Goal: Information Seeking & Learning: Learn about a topic

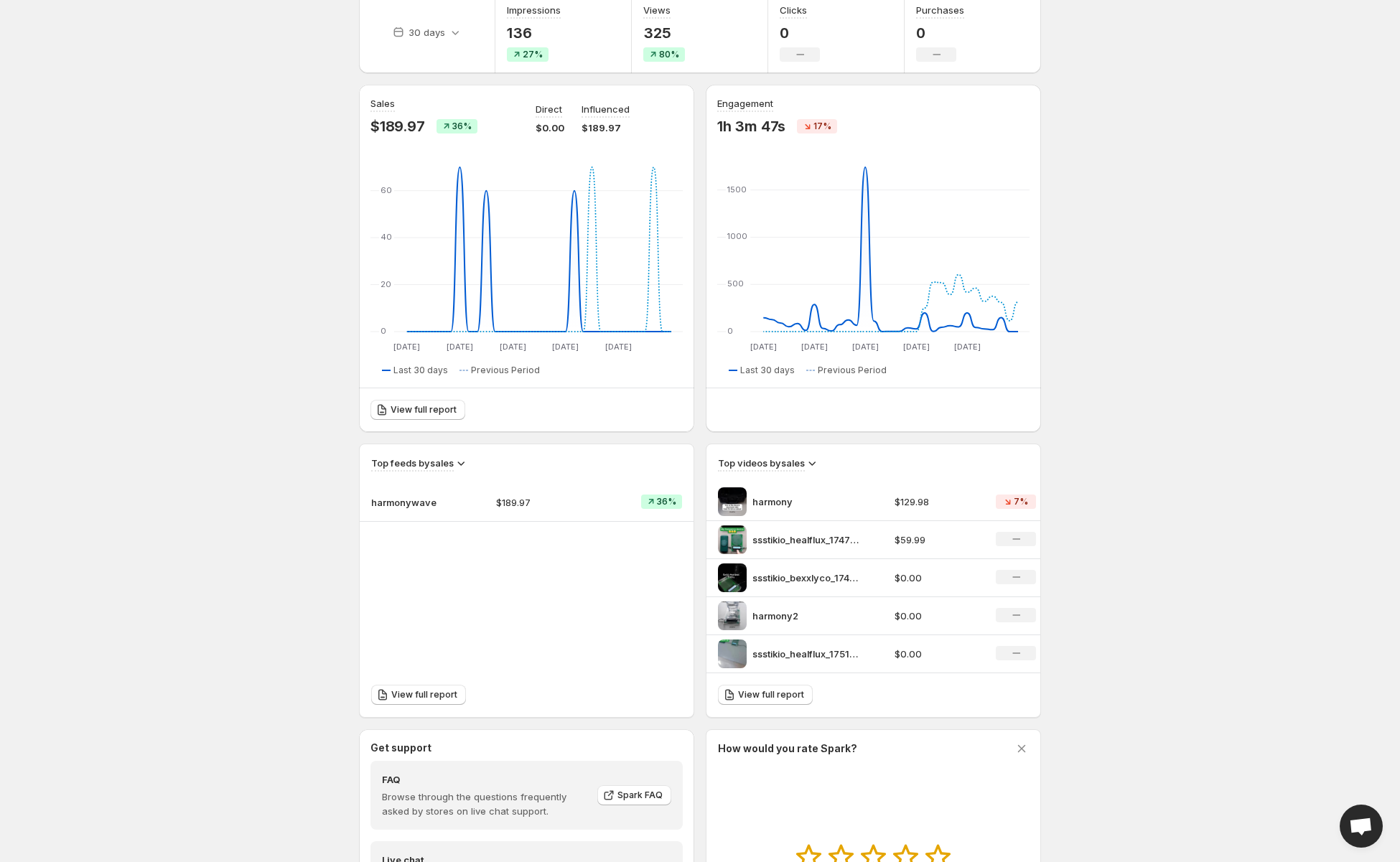
scroll to position [144, 0]
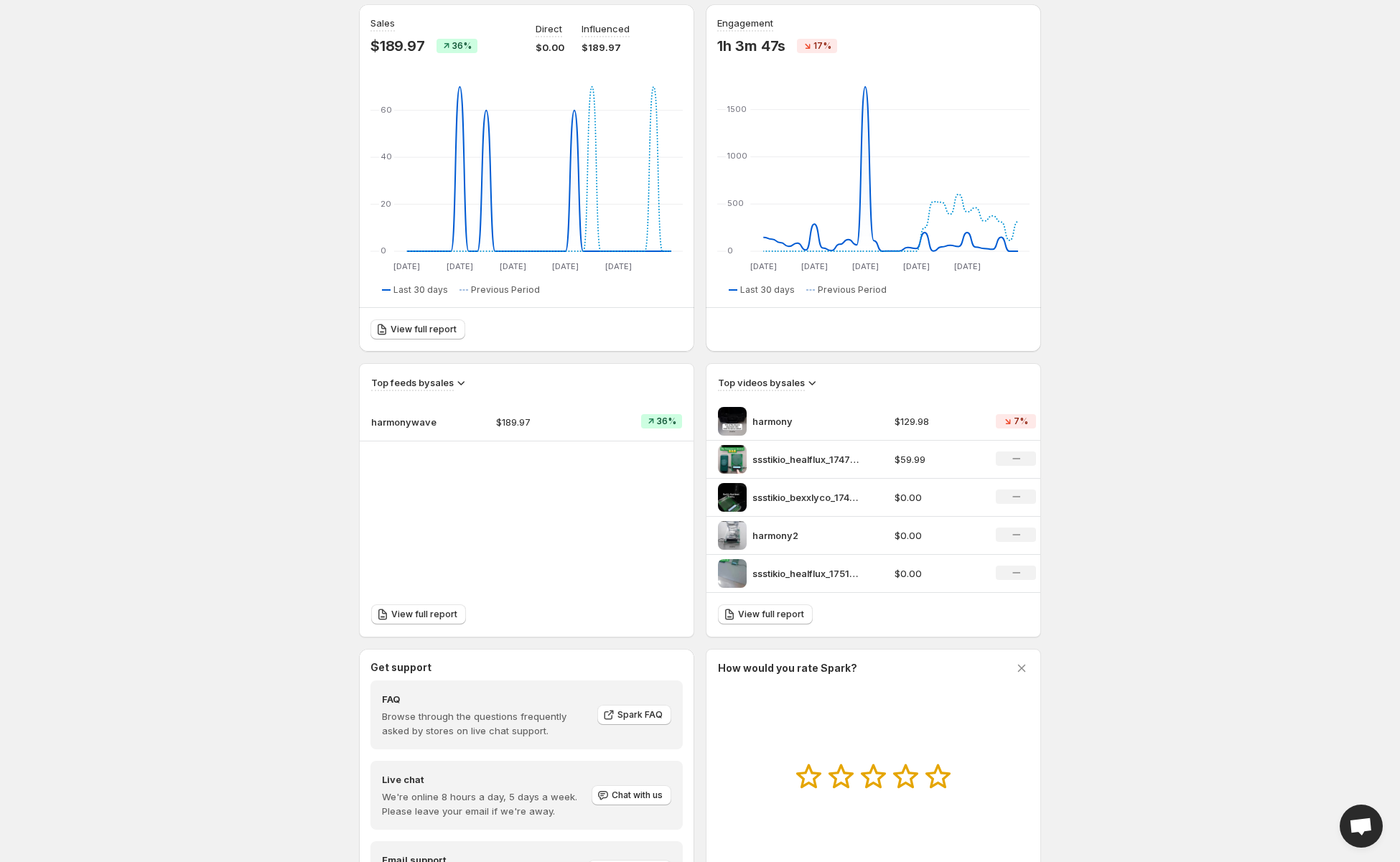
click at [731, 420] on img at bounding box center [732, 421] width 29 height 29
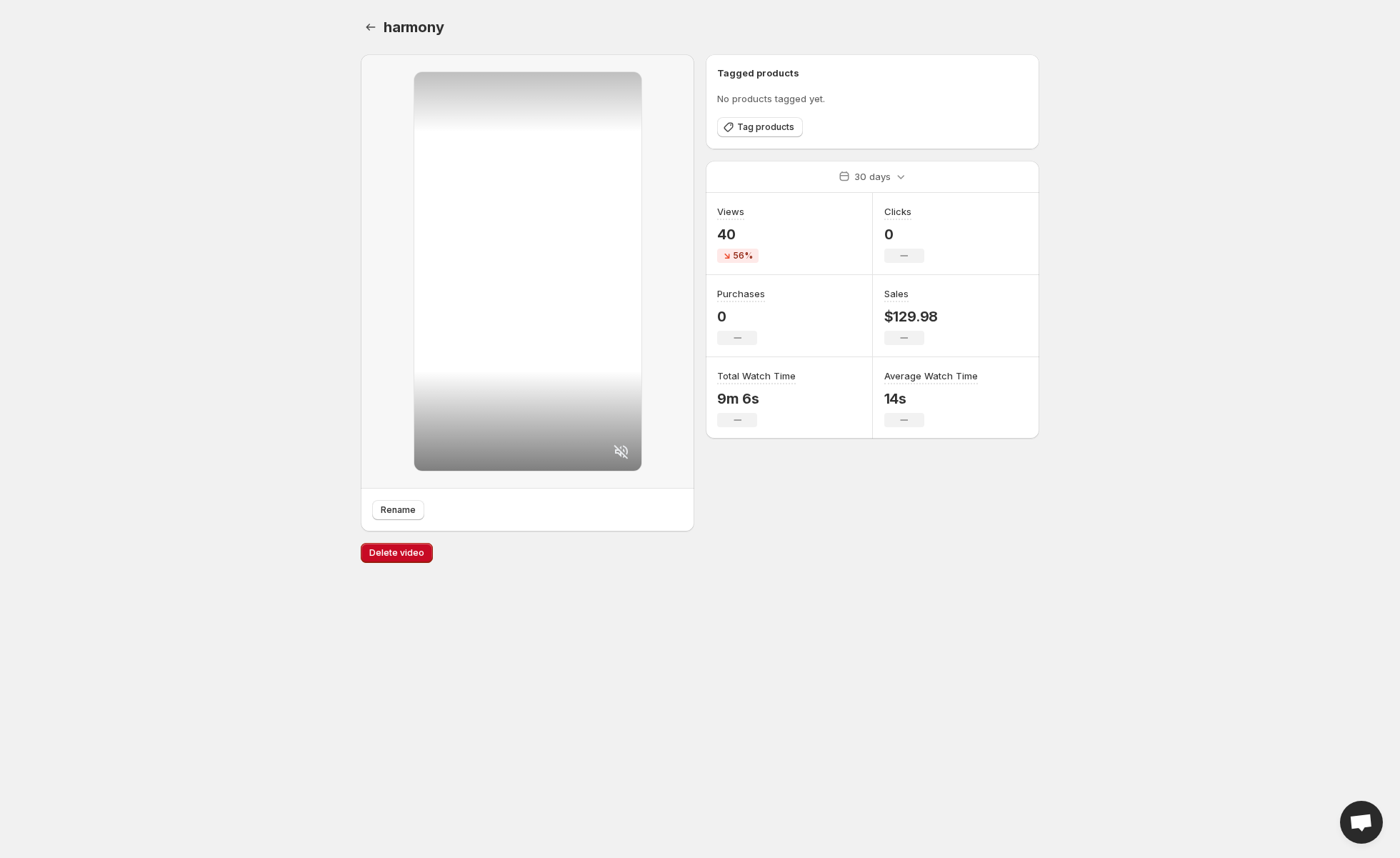
click at [619, 447] on icon at bounding box center [621, 452] width 18 height 18
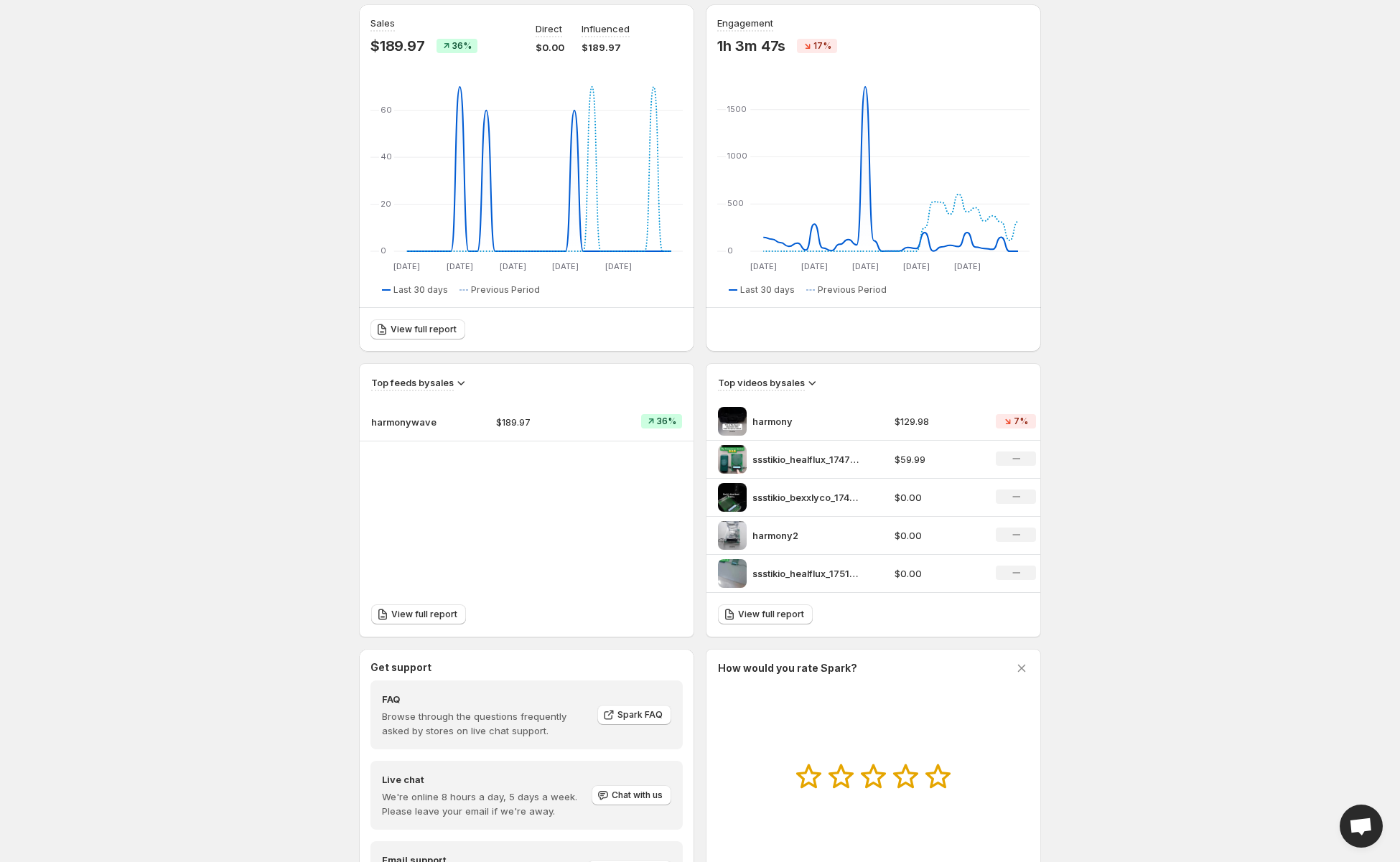
click at [732, 459] on img at bounding box center [732, 460] width 29 height 29
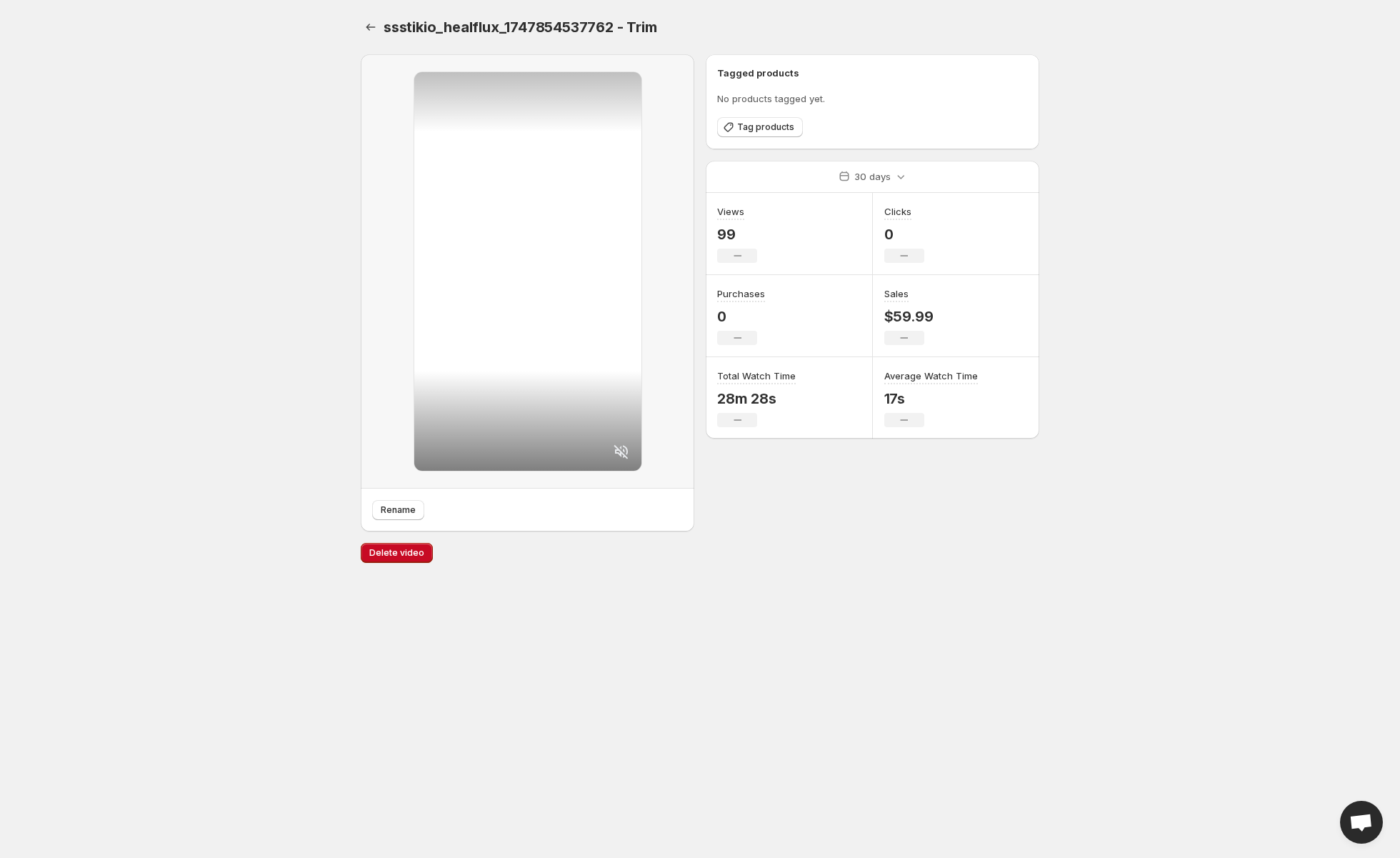
click at [512, 232] on div at bounding box center [528, 271] width 227 height 399
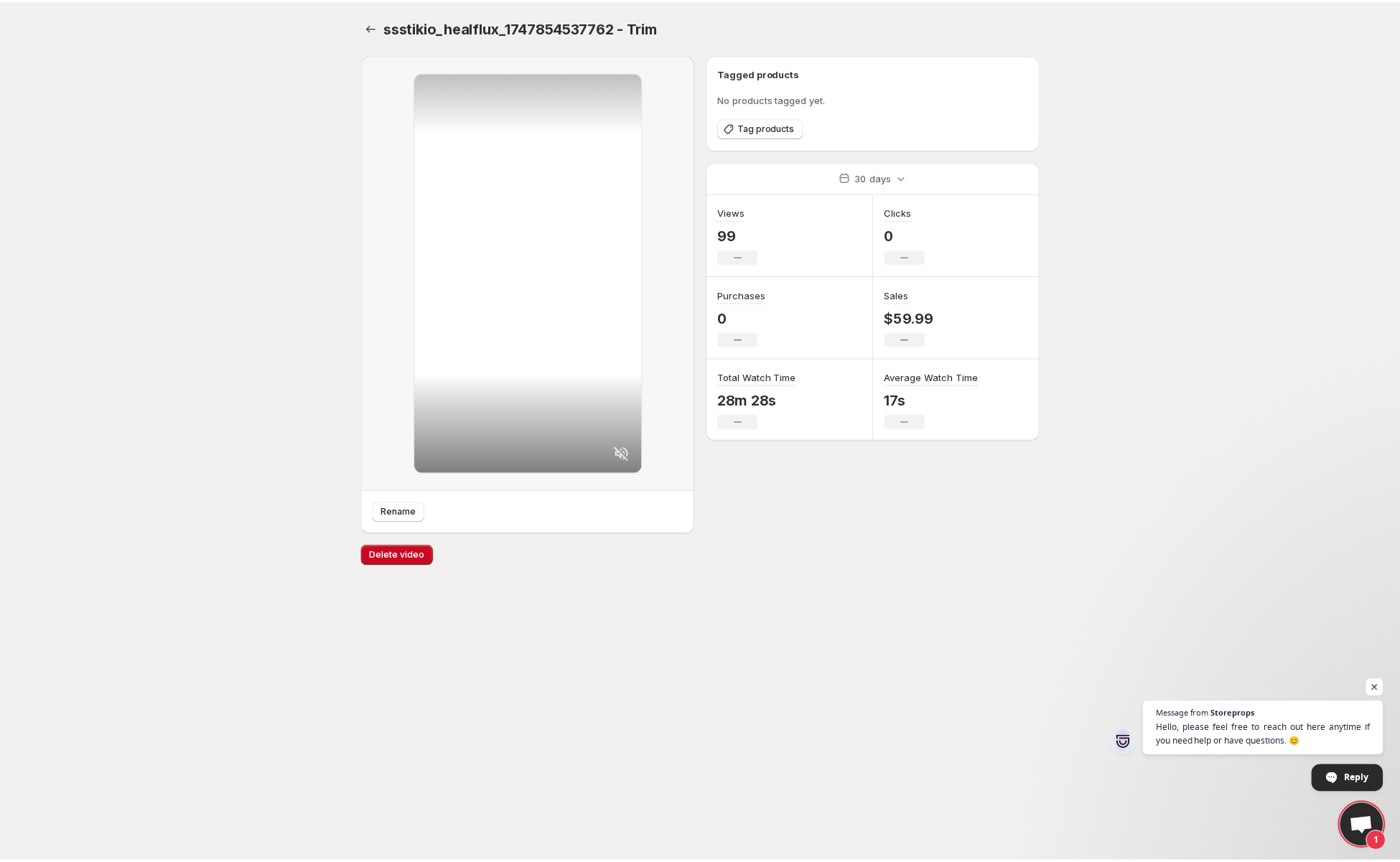
scroll to position [144, 0]
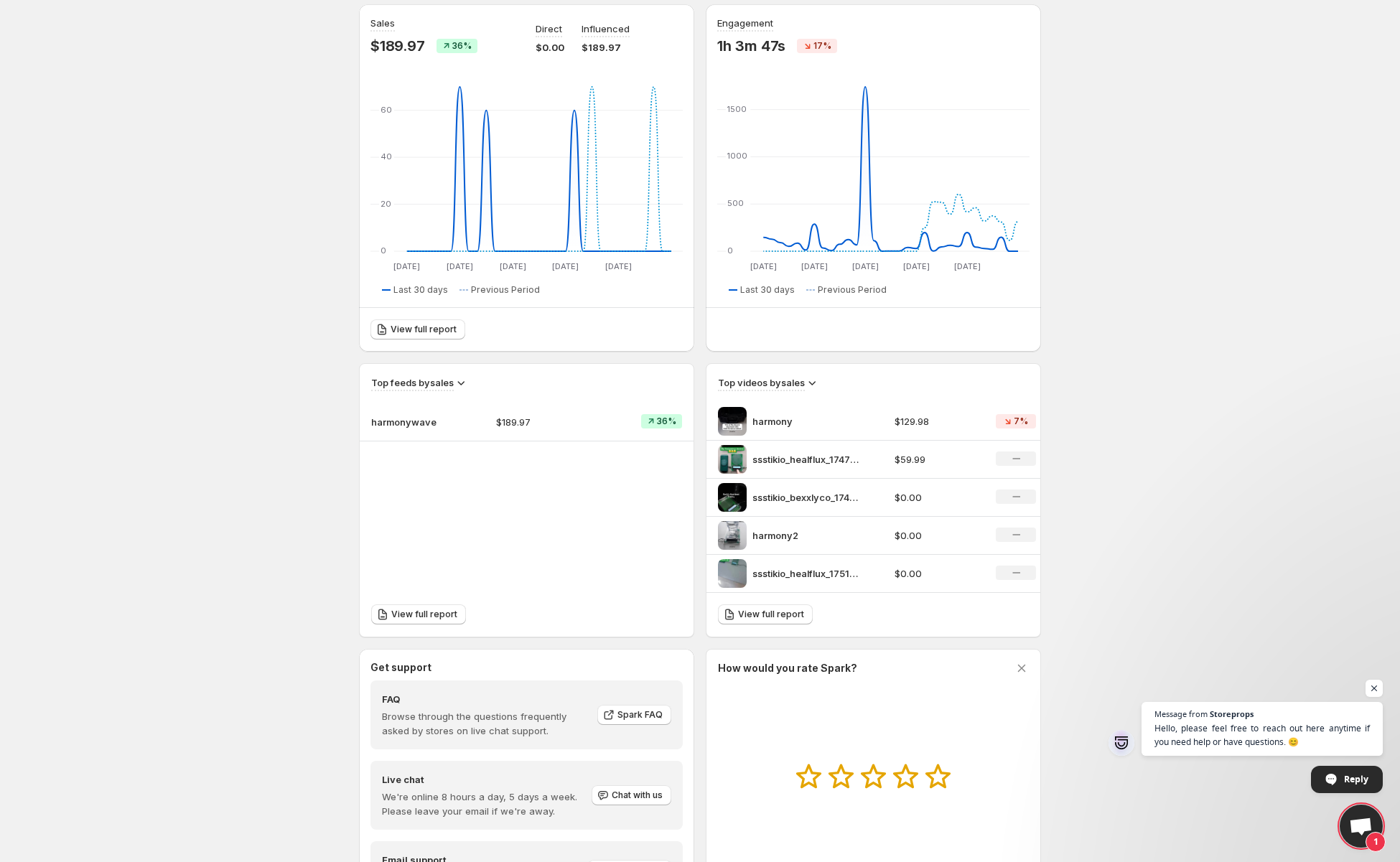
click at [733, 460] on img at bounding box center [732, 460] width 29 height 29
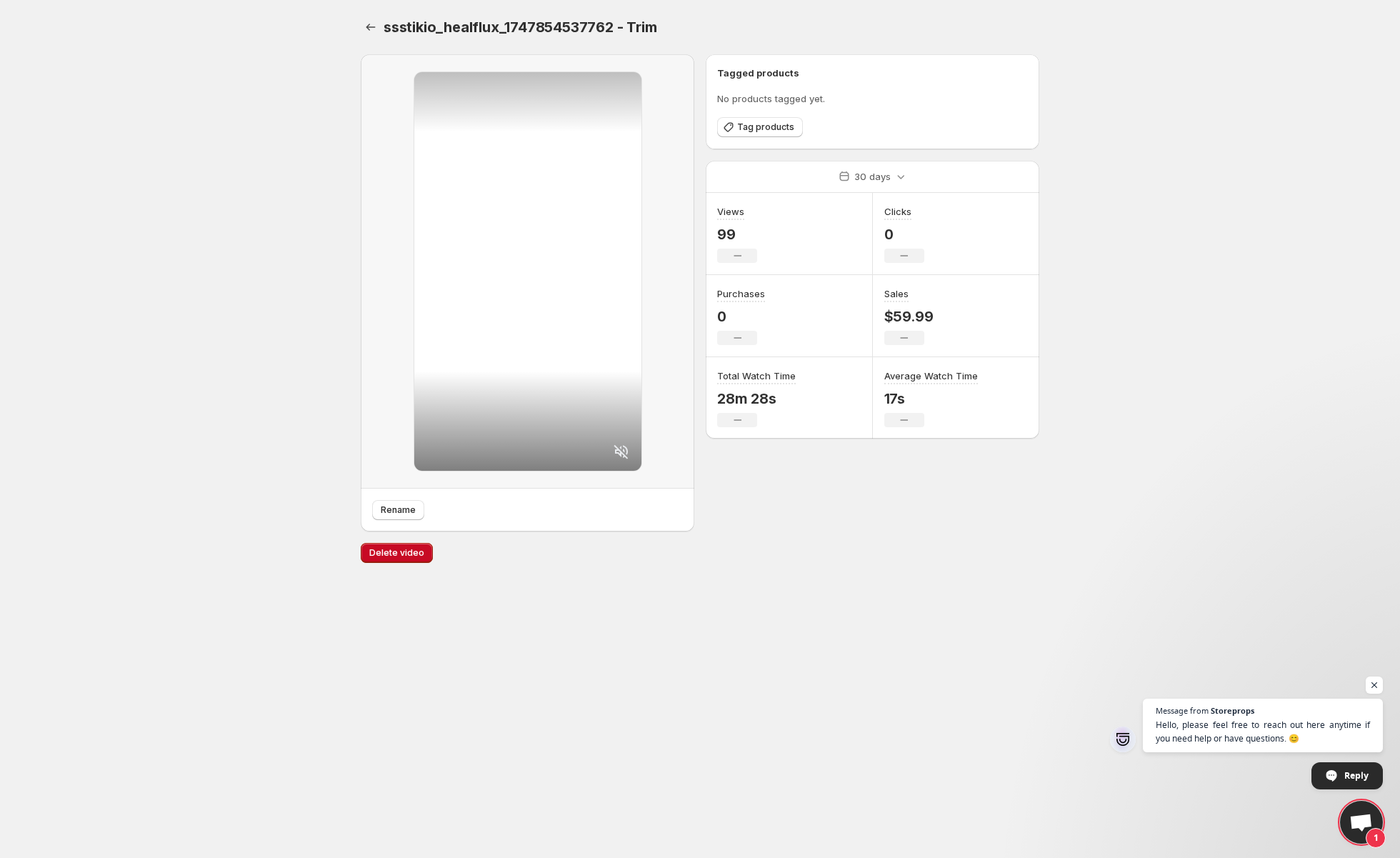
click at [620, 455] on icon at bounding box center [620, 451] width 14 height 14
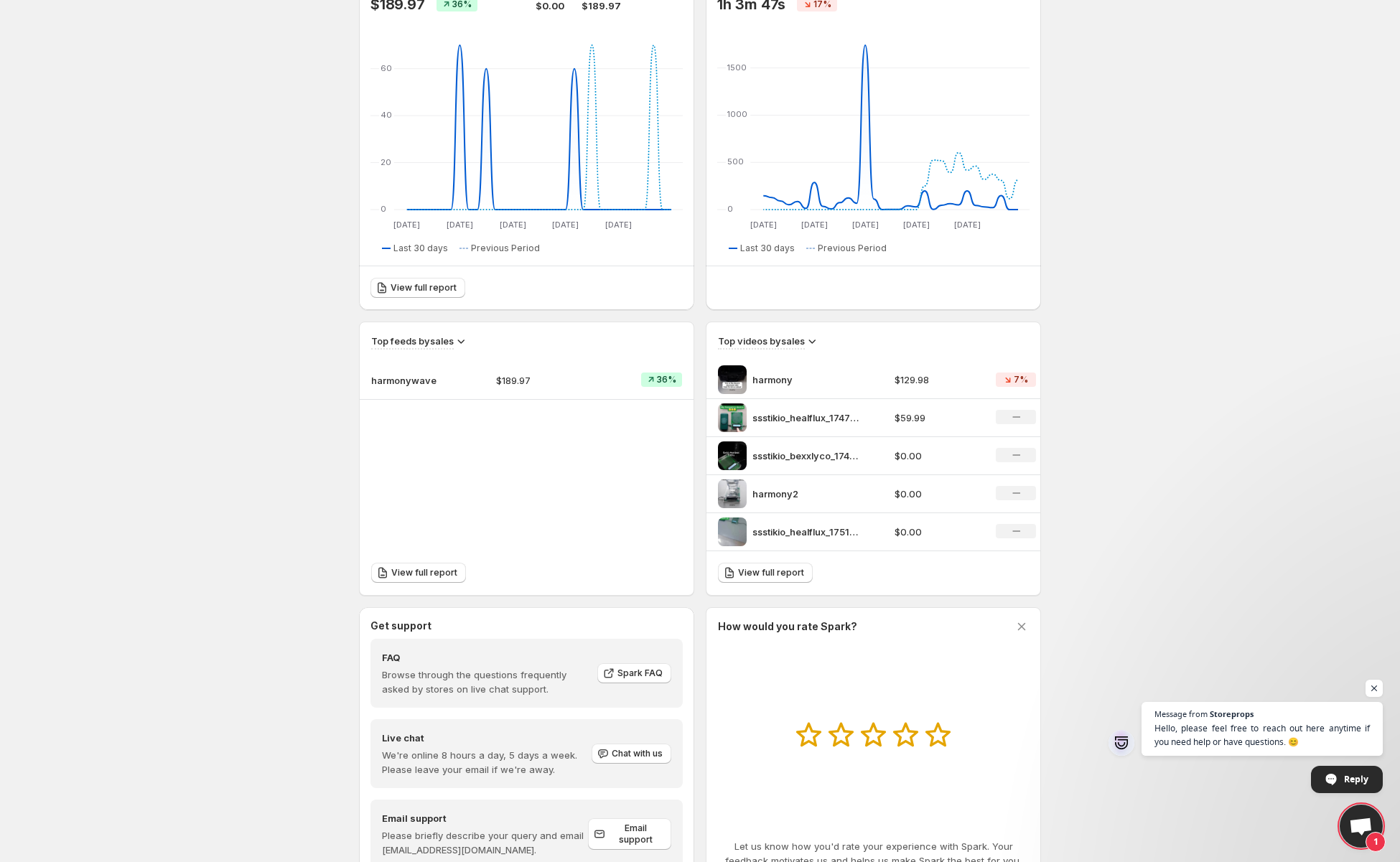
scroll to position [215, 0]
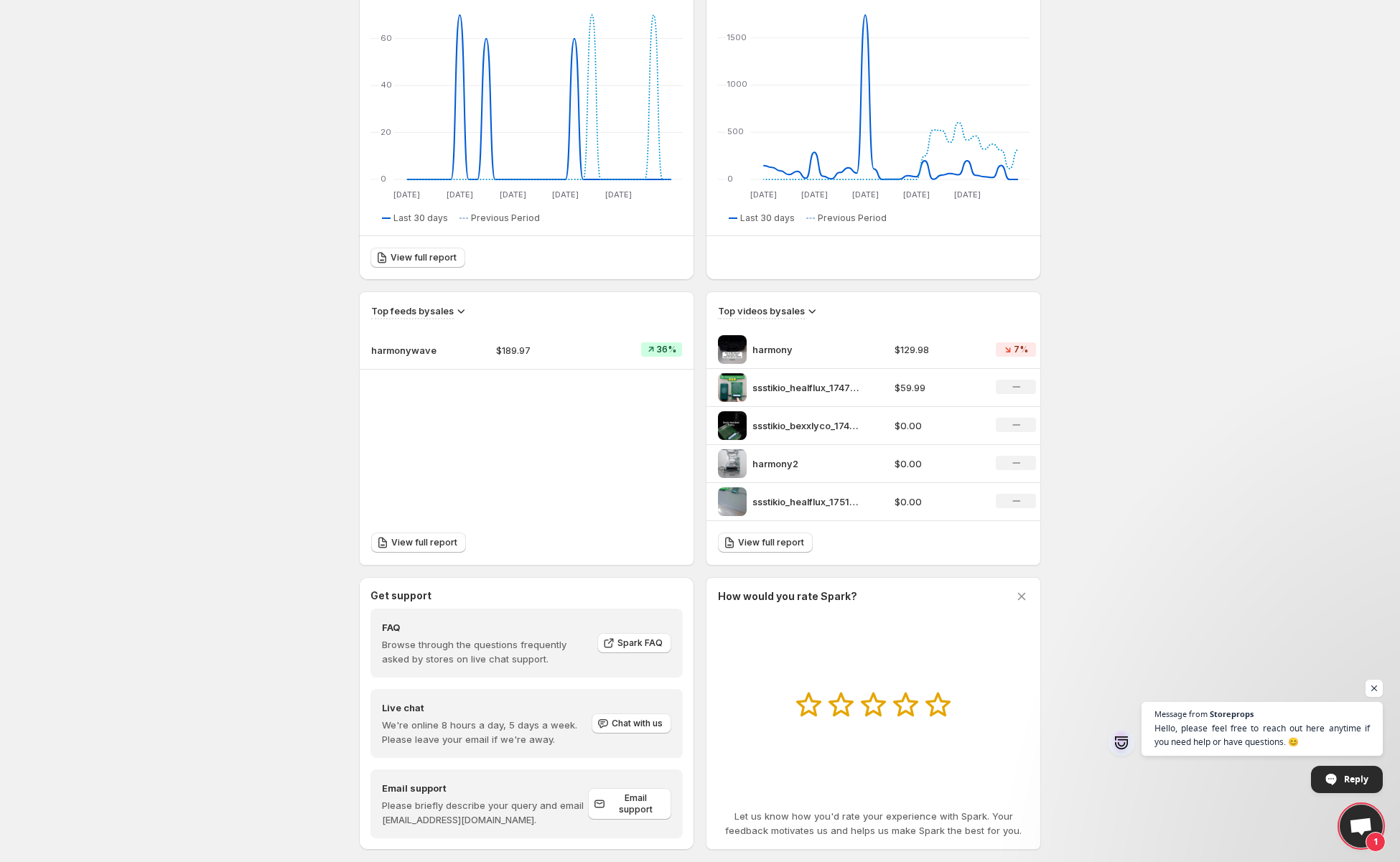
click at [733, 429] on img at bounding box center [732, 426] width 29 height 29
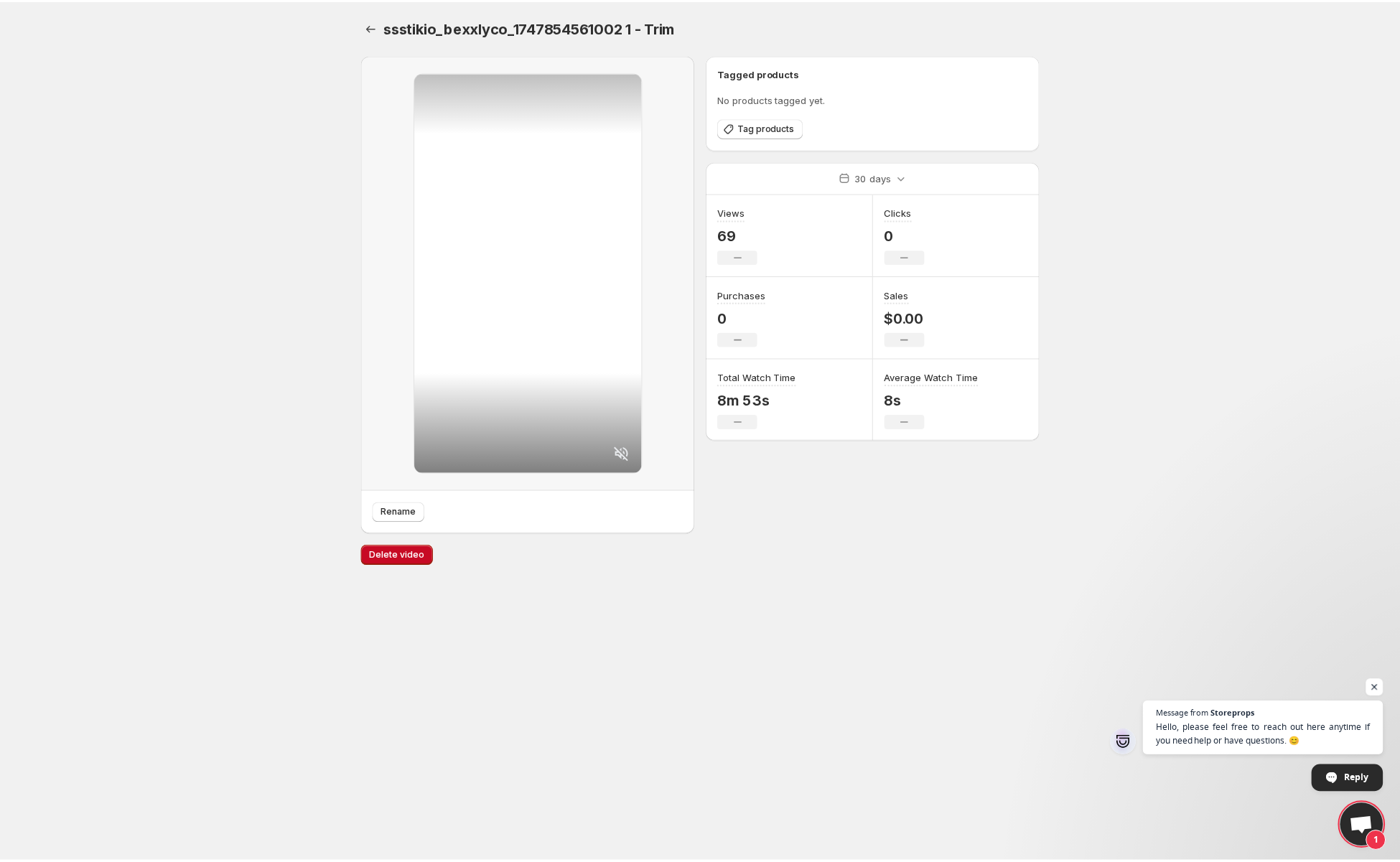
scroll to position [215, 0]
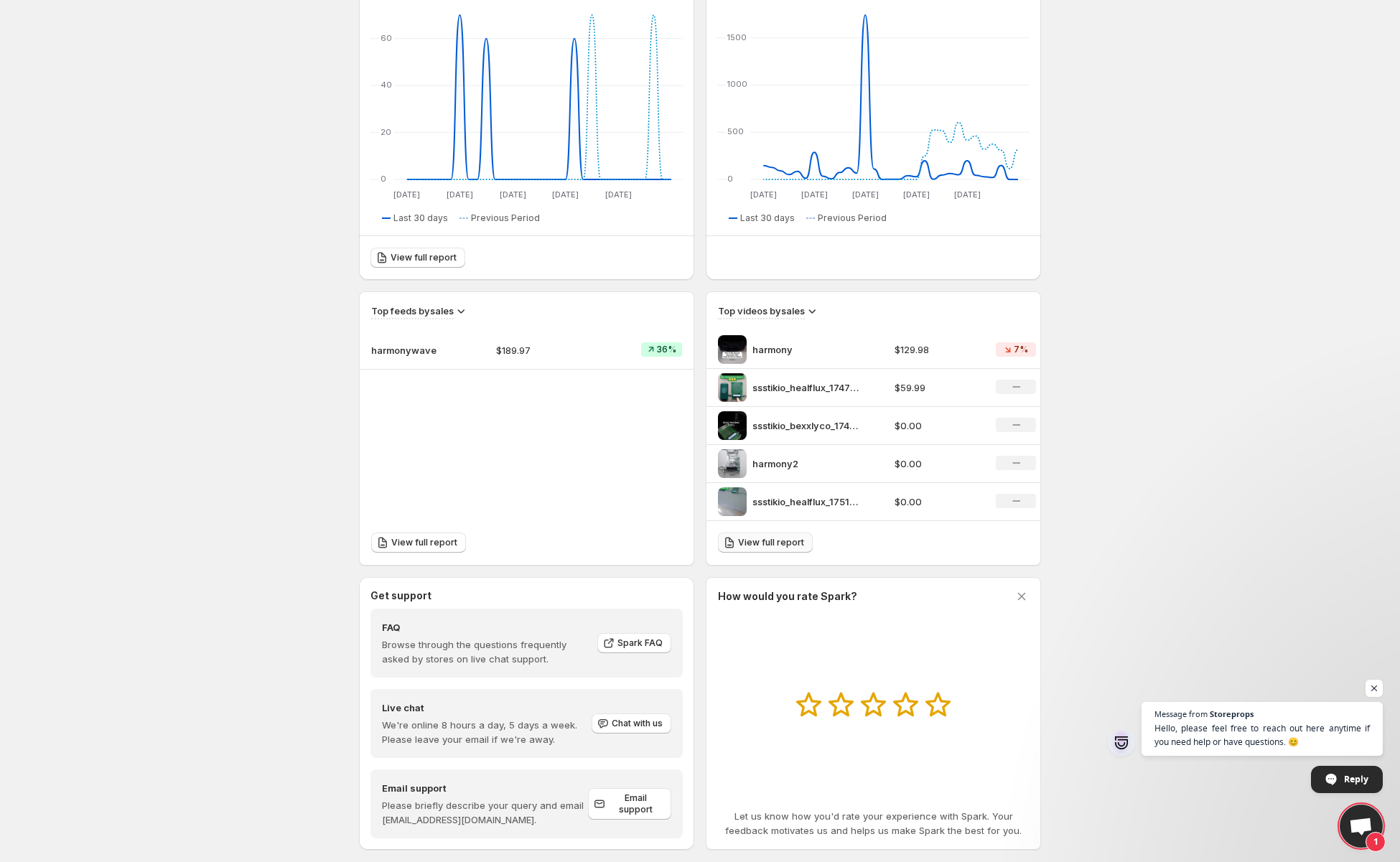
click at [757, 533] on link "View full report" at bounding box center [765, 543] width 95 height 20
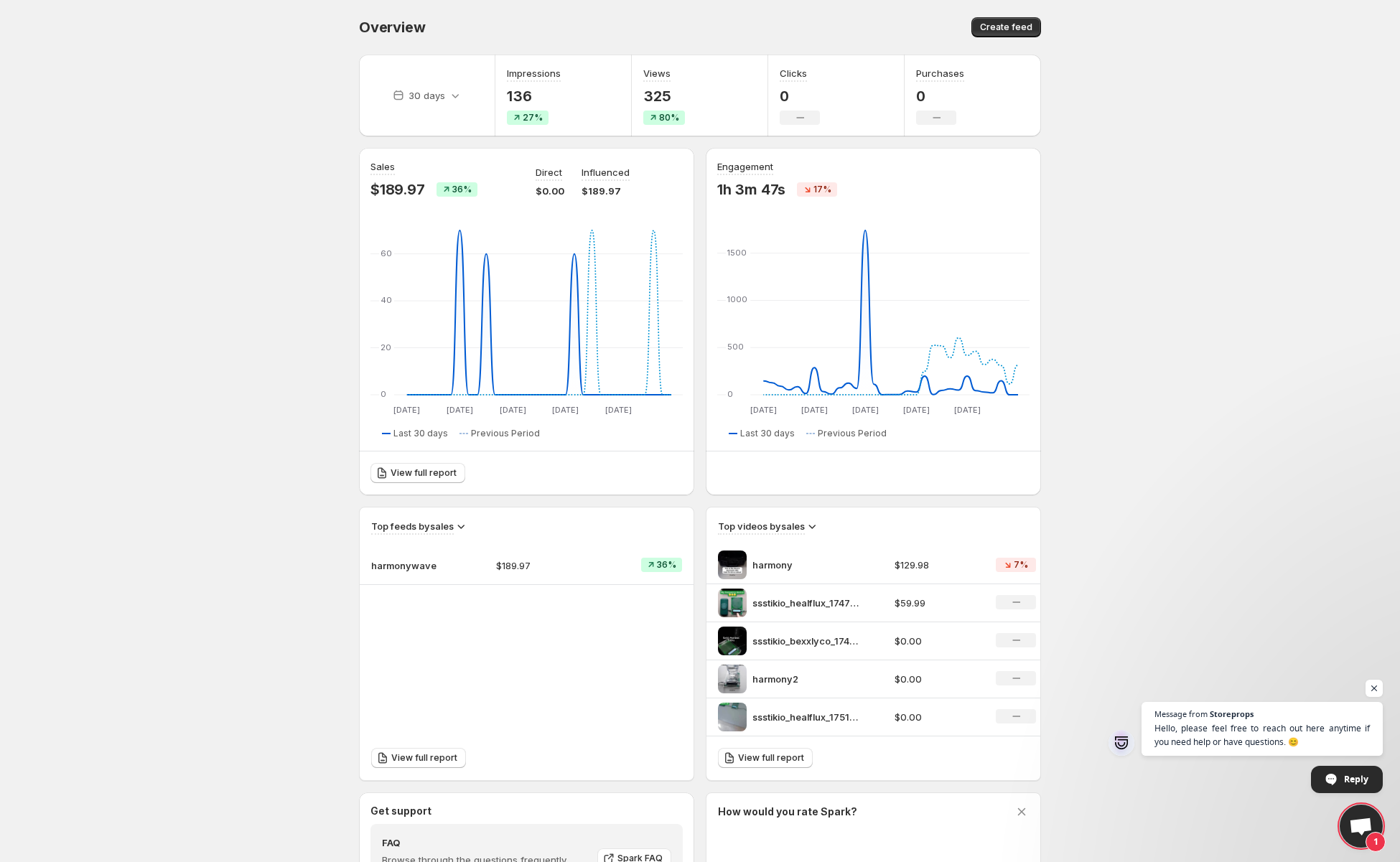
scroll to position [71, 0]
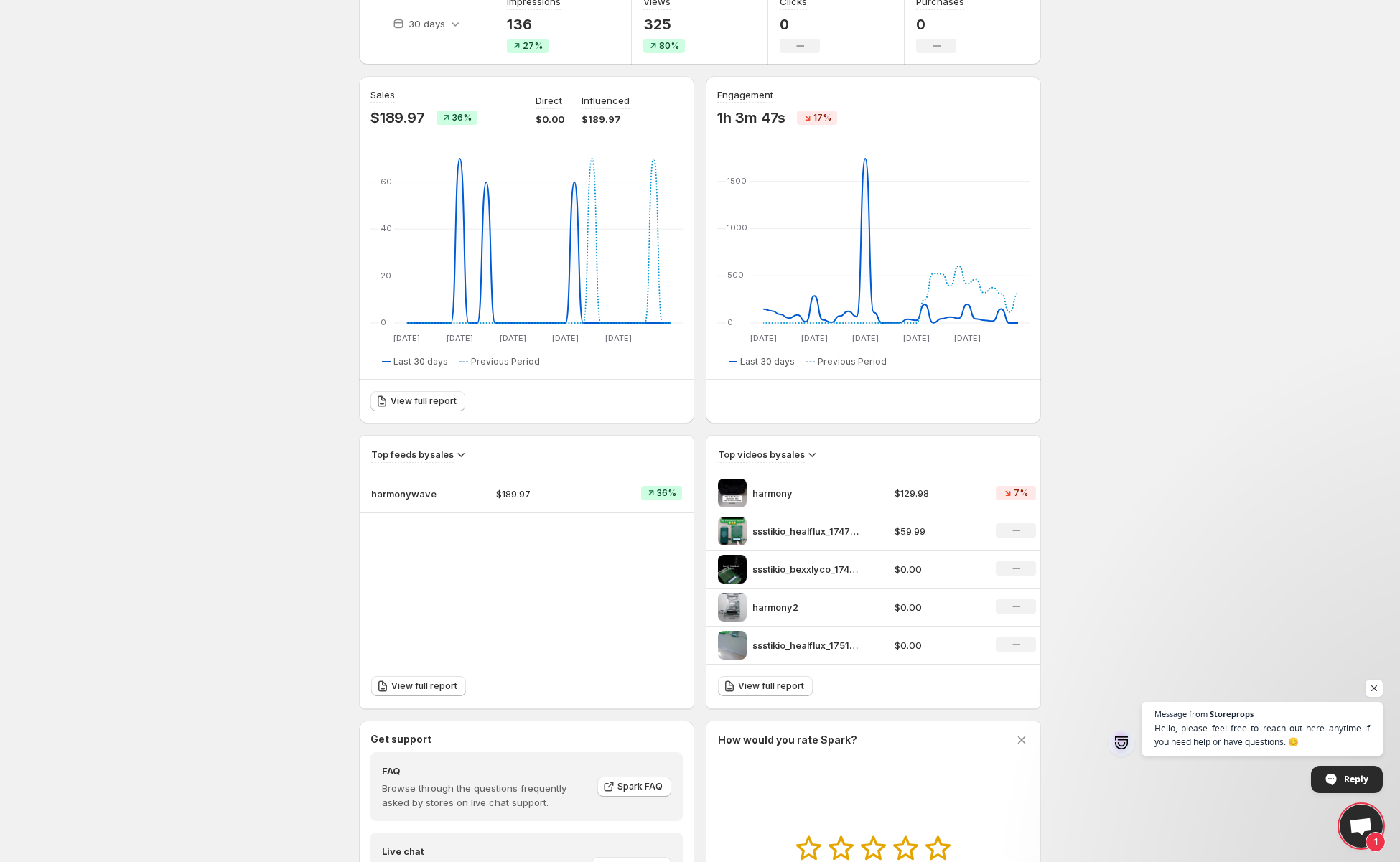
click at [397, 491] on p "harmonywave" at bounding box center [407, 493] width 71 height 14
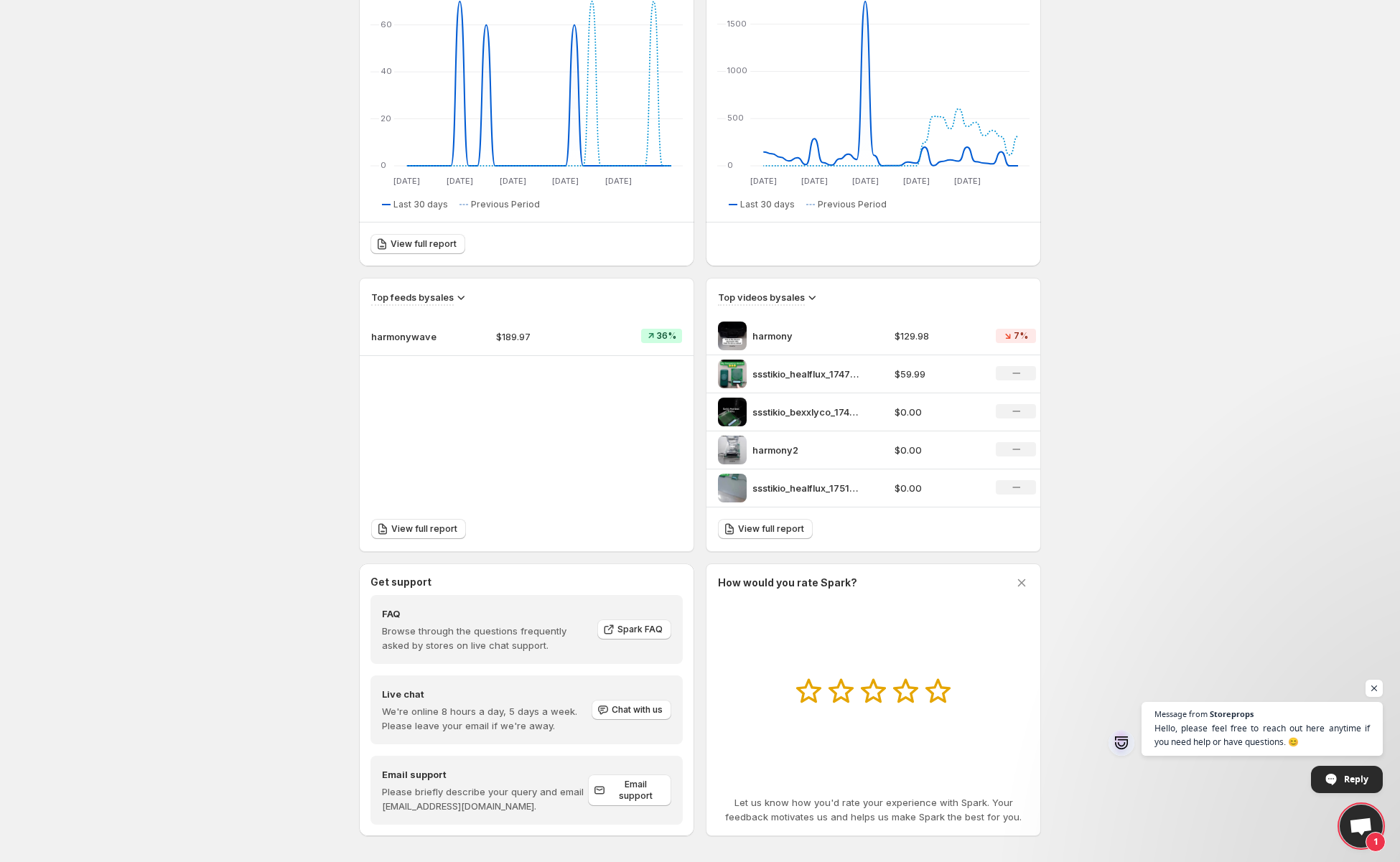
scroll to position [235, 0]
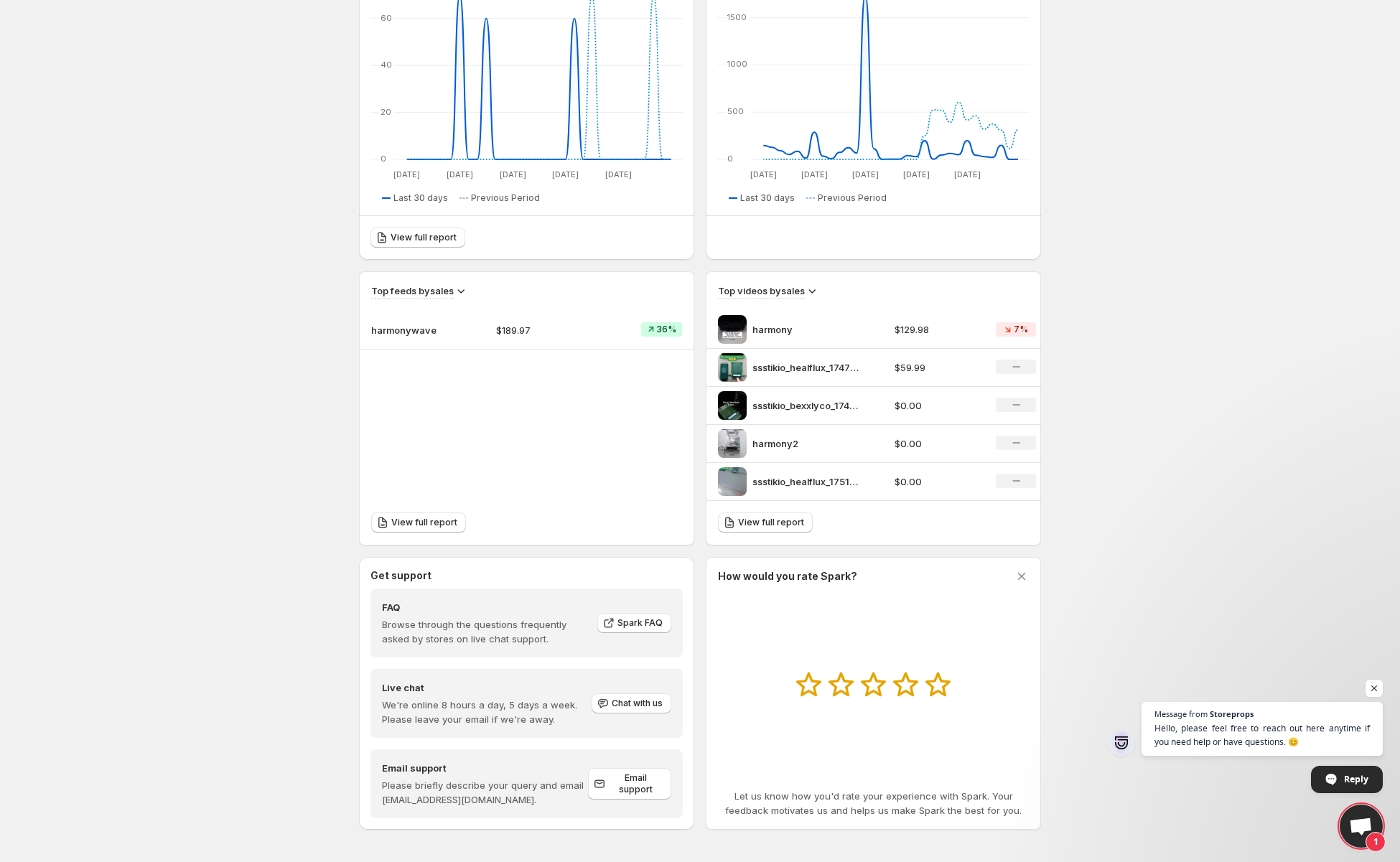
click at [1373, 831] on span "1" at bounding box center [1361, 826] width 43 height 43
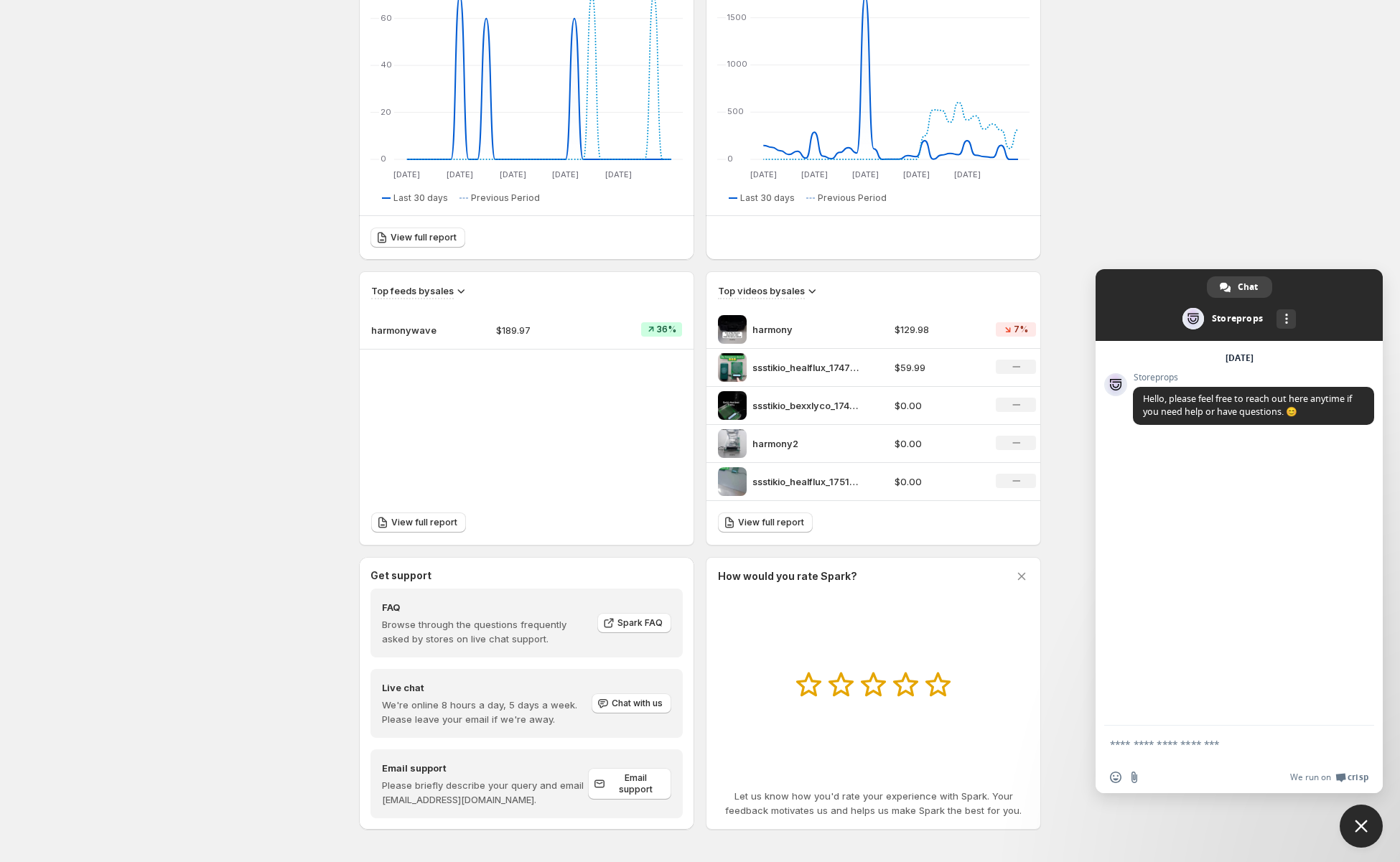
click at [1245, 627] on html "Home Feeds Videos Subscription Settings Overview. This page is ready Overview C…" at bounding box center [700, 196] width 1400 height 862
click at [1074, 572] on body "Home Feeds Videos Subscription Settings Overview. This page is ready Overview C…" at bounding box center [700, 196] width 1400 height 862
click at [1350, 828] on span "Close chat" at bounding box center [1361, 826] width 43 height 43
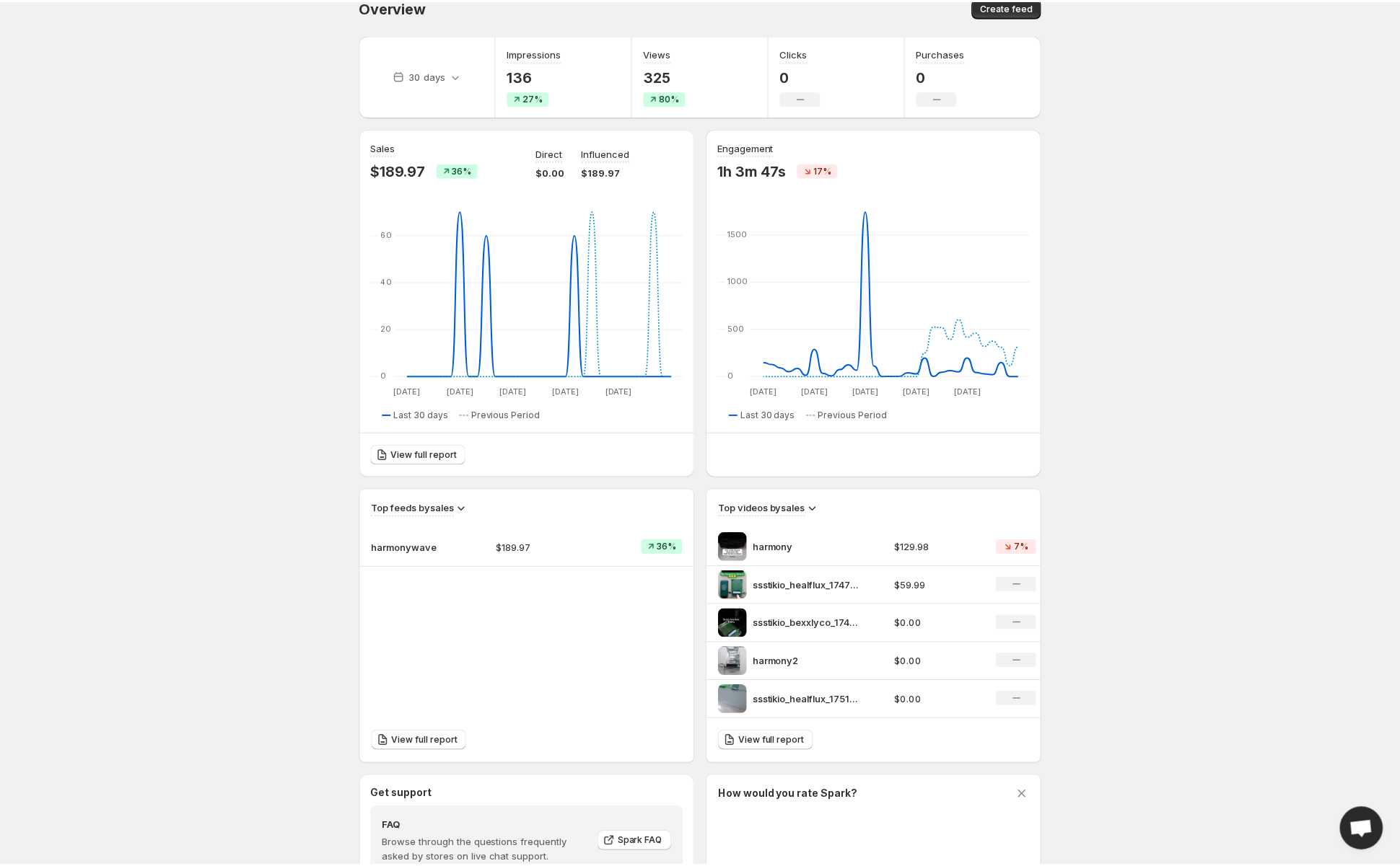
scroll to position [0, 0]
